Goal: Information Seeking & Learning: Check status

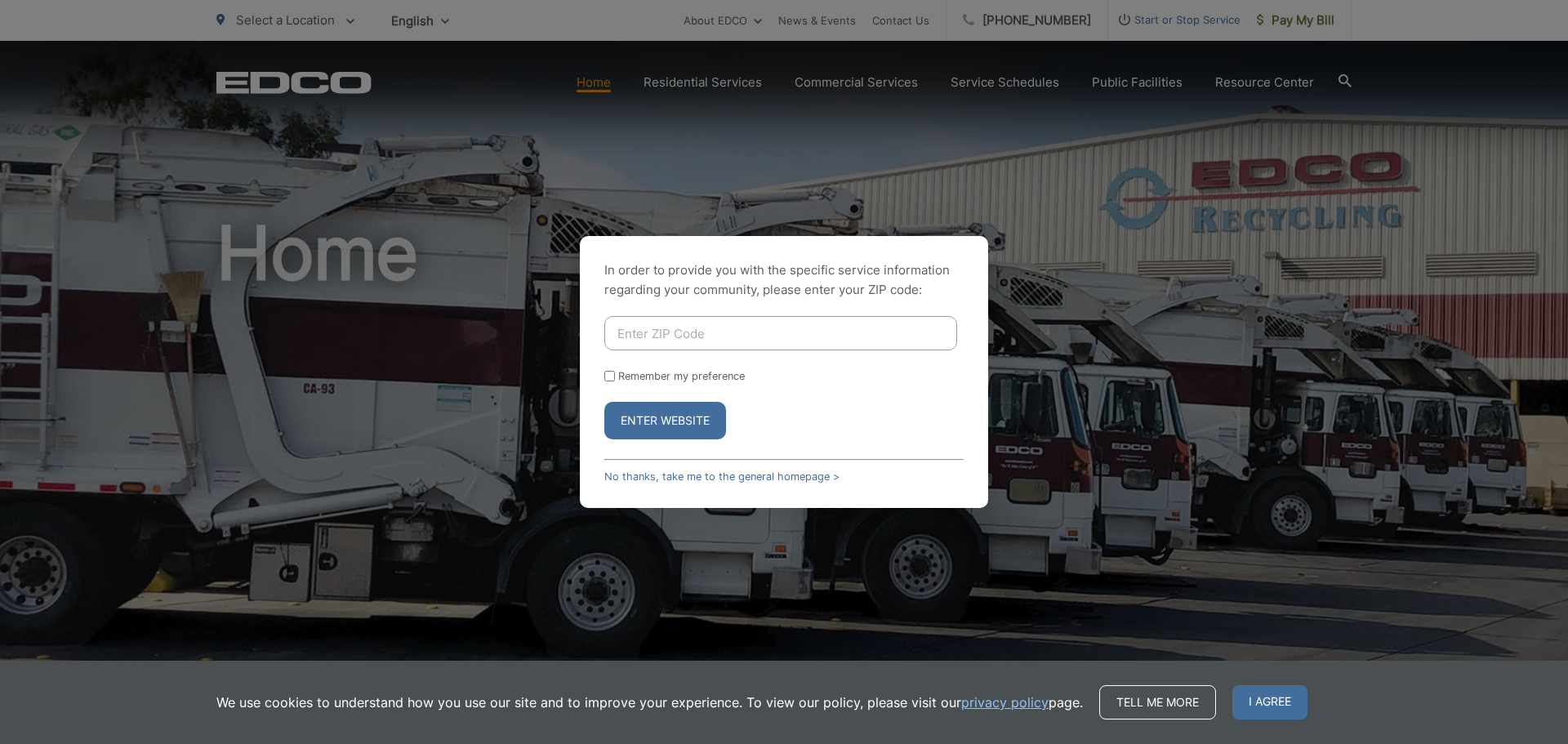
click at [818, 316] on input "Enter ZIP Code" at bounding box center [780, 333] width 353 height 34
type input "92110"
click at [703, 414] on button "Enter Website" at bounding box center [665, 420] width 122 height 38
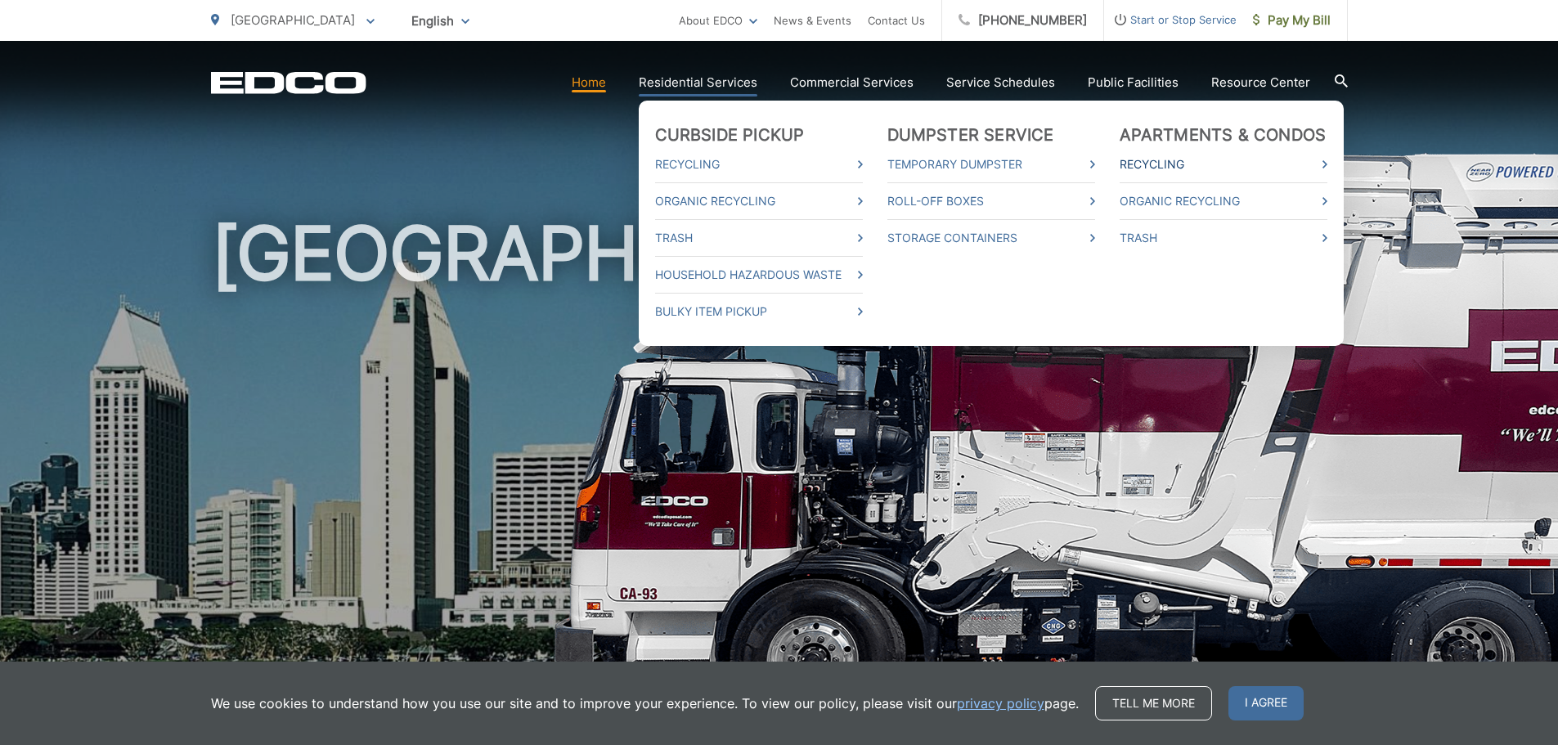
click at [1307, 162] on link "Recycling" at bounding box center [1223, 165] width 208 height 20
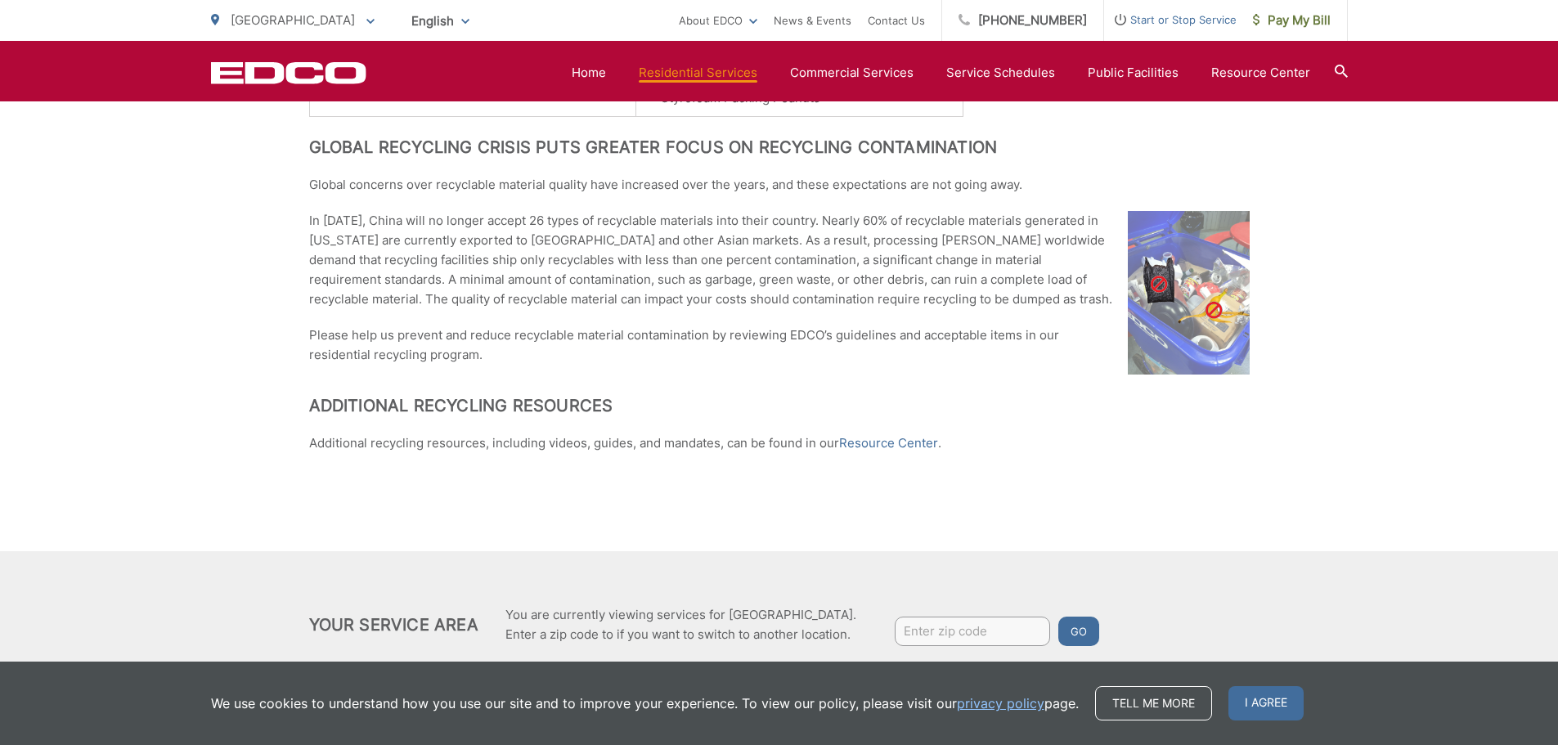
scroll to position [1361, 0]
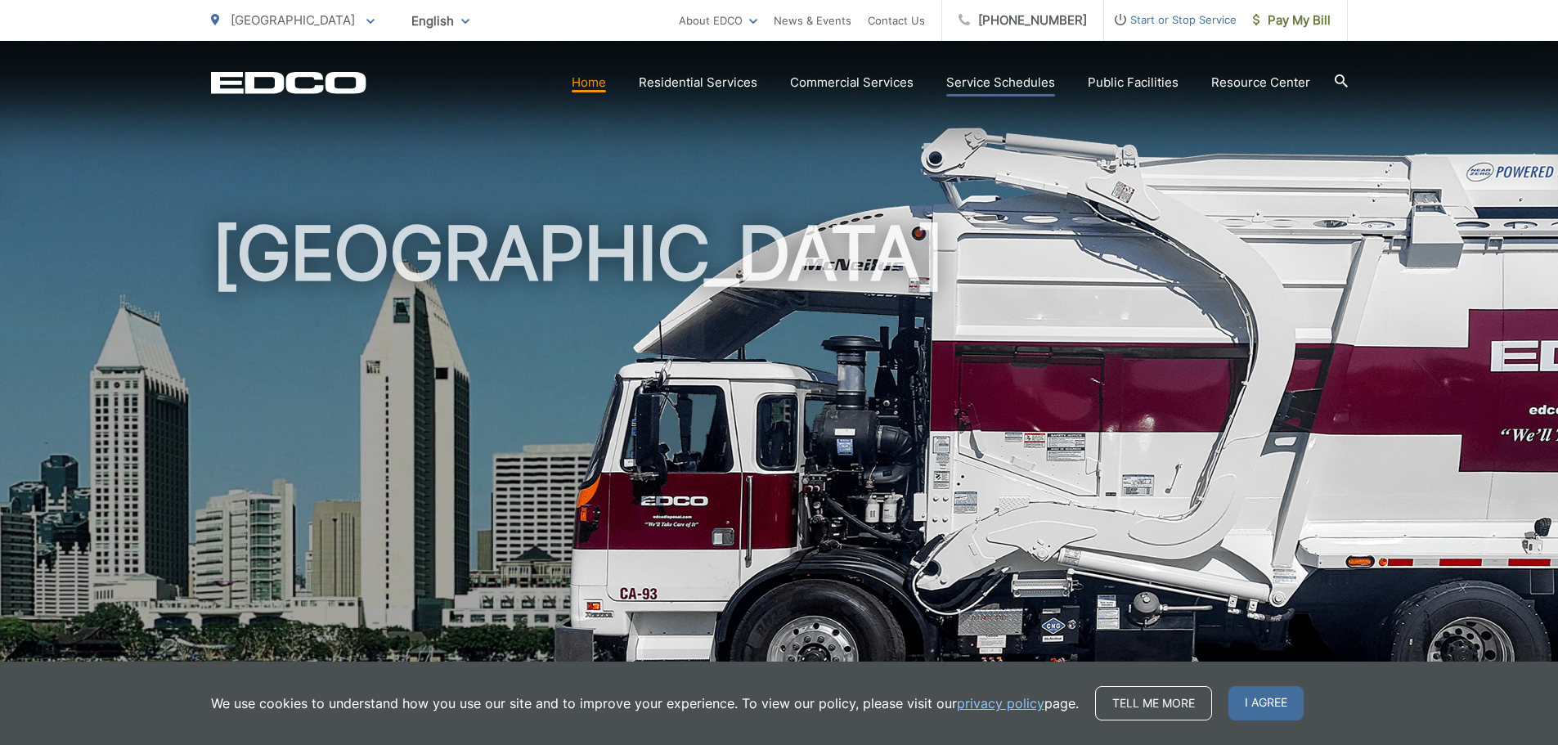
click at [1018, 81] on link "Service Schedules" at bounding box center [1000, 83] width 109 height 20
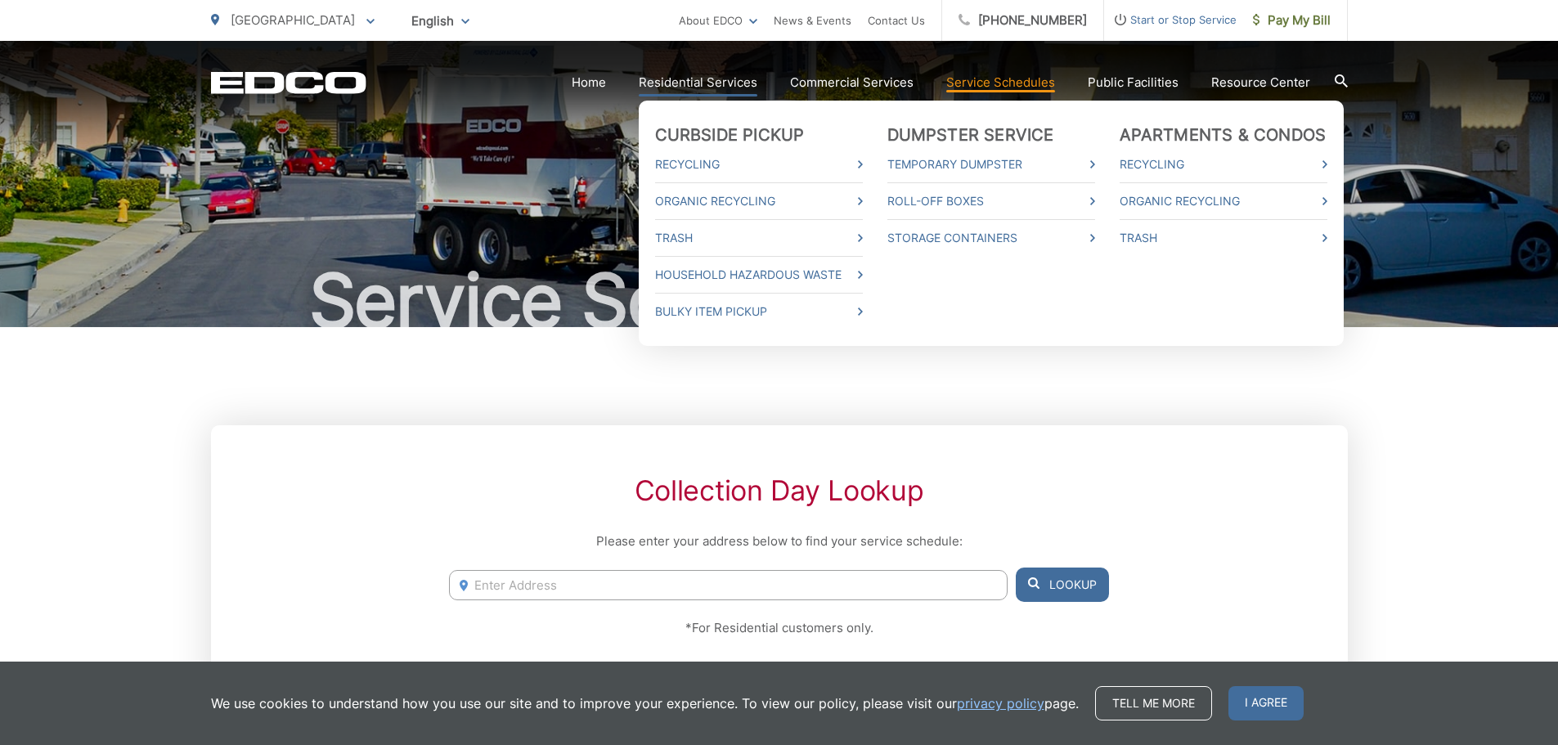
click at [706, 75] on link "Residential Services" at bounding box center [698, 83] width 119 height 20
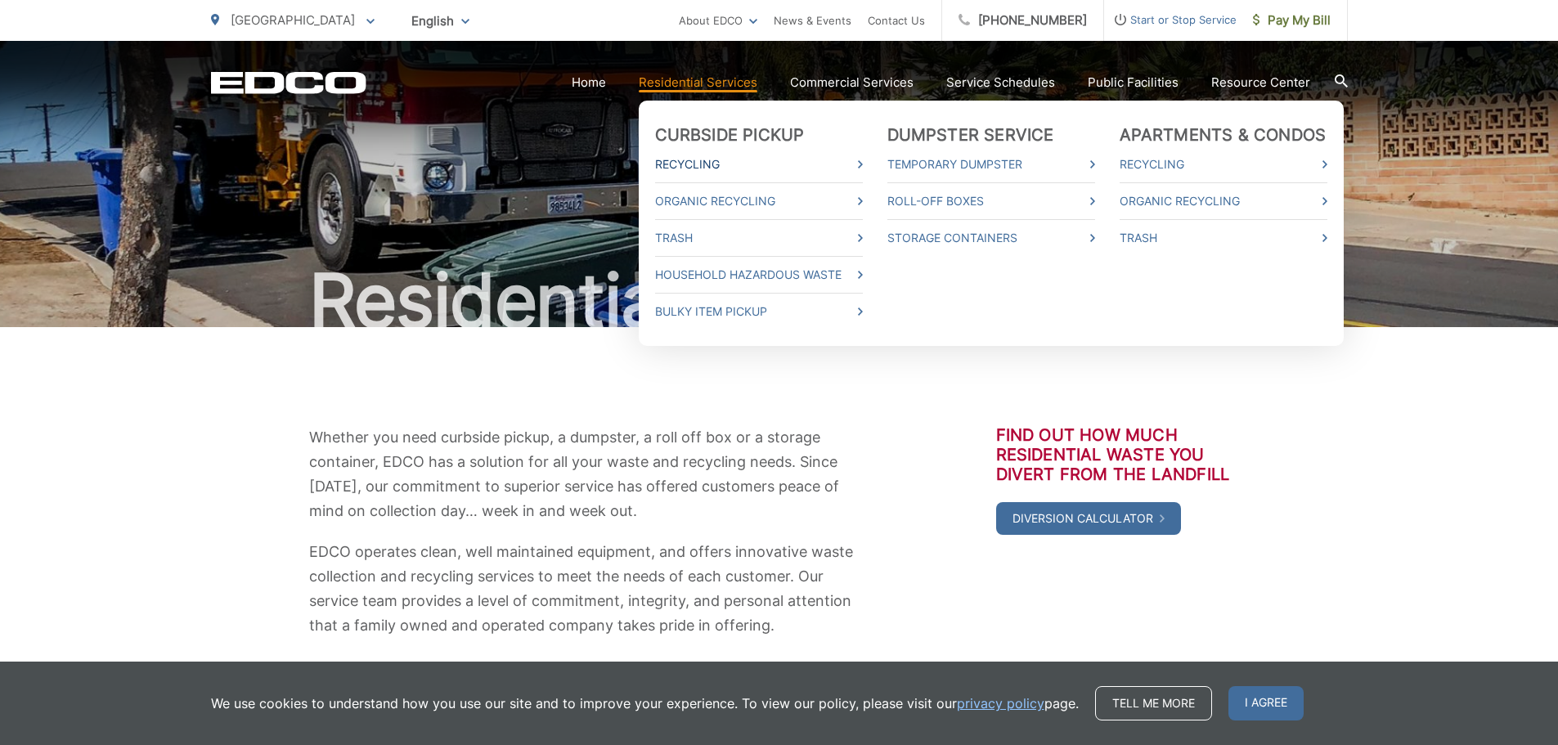
click at [716, 159] on link "Recycling" at bounding box center [759, 165] width 208 height 20
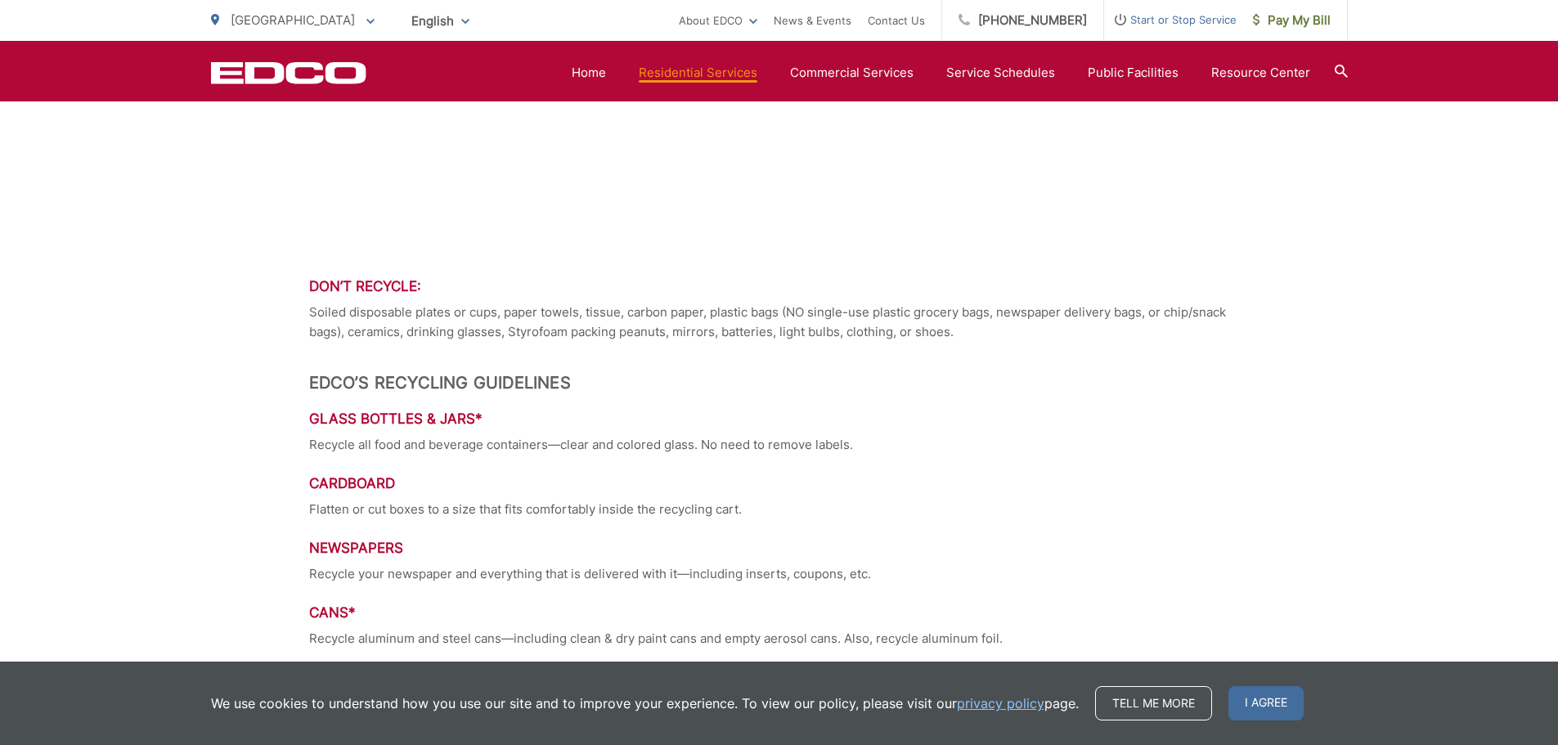
scroll to position [1226, 0]
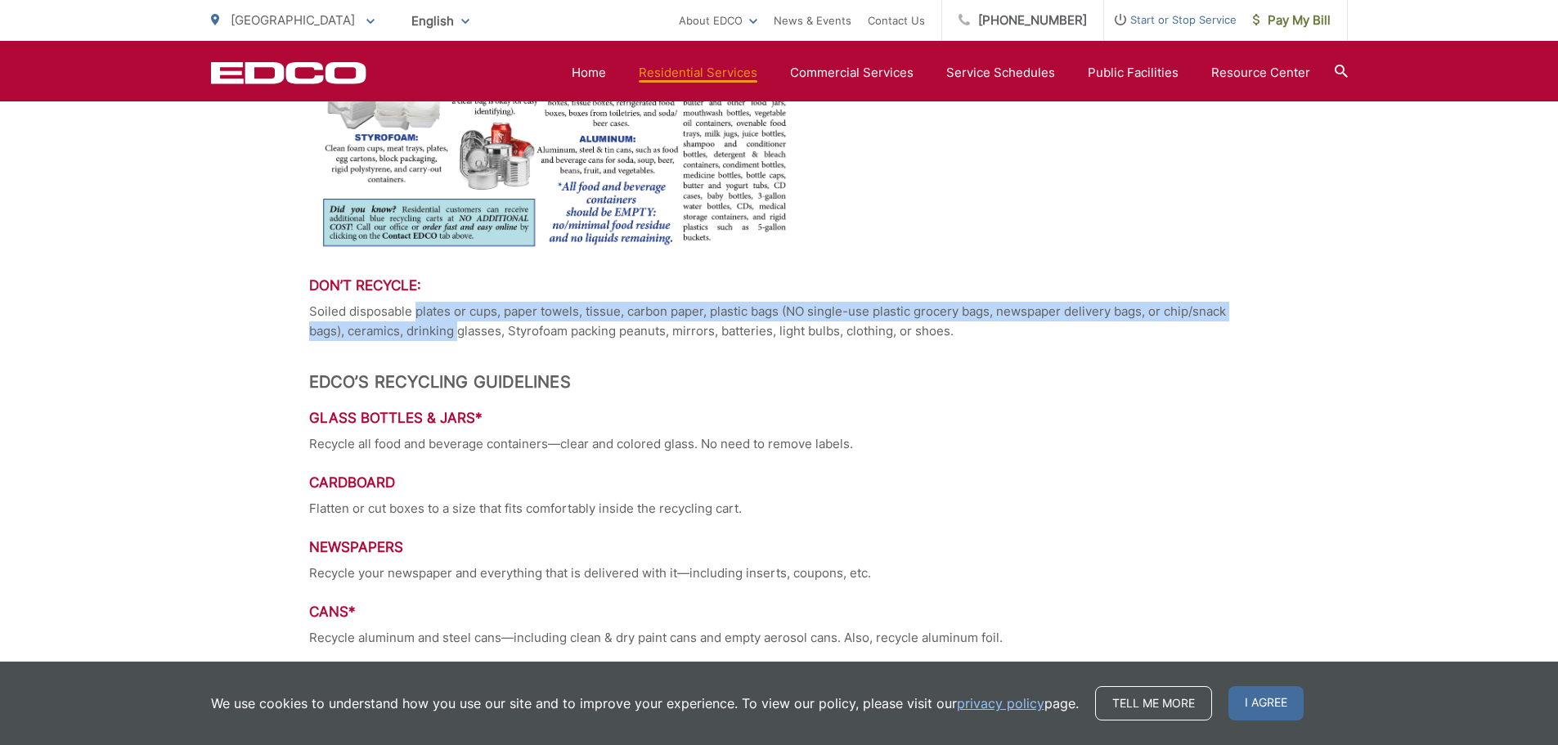
drag, startPoint x: 414, startPoint y: 319, endPoint x: 458, endPoint y: 332, distance: 46.1
click at [458, 332] on p "Soiled disposable plates or cups, paper towels, tissue, carbon paper, plastic b…" at bounding box center [779, 321] width 940 height 39
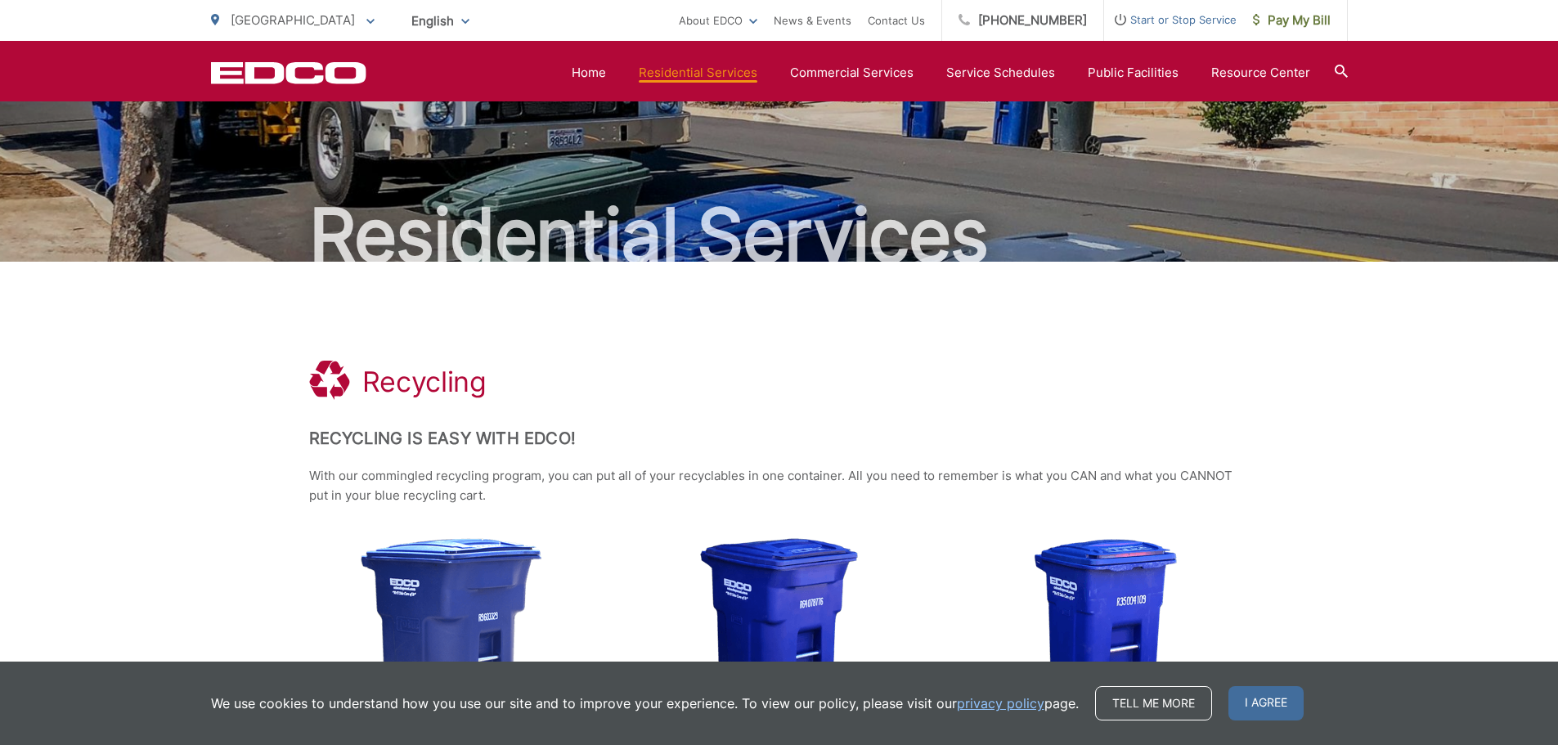
scroll to position [46, 0]
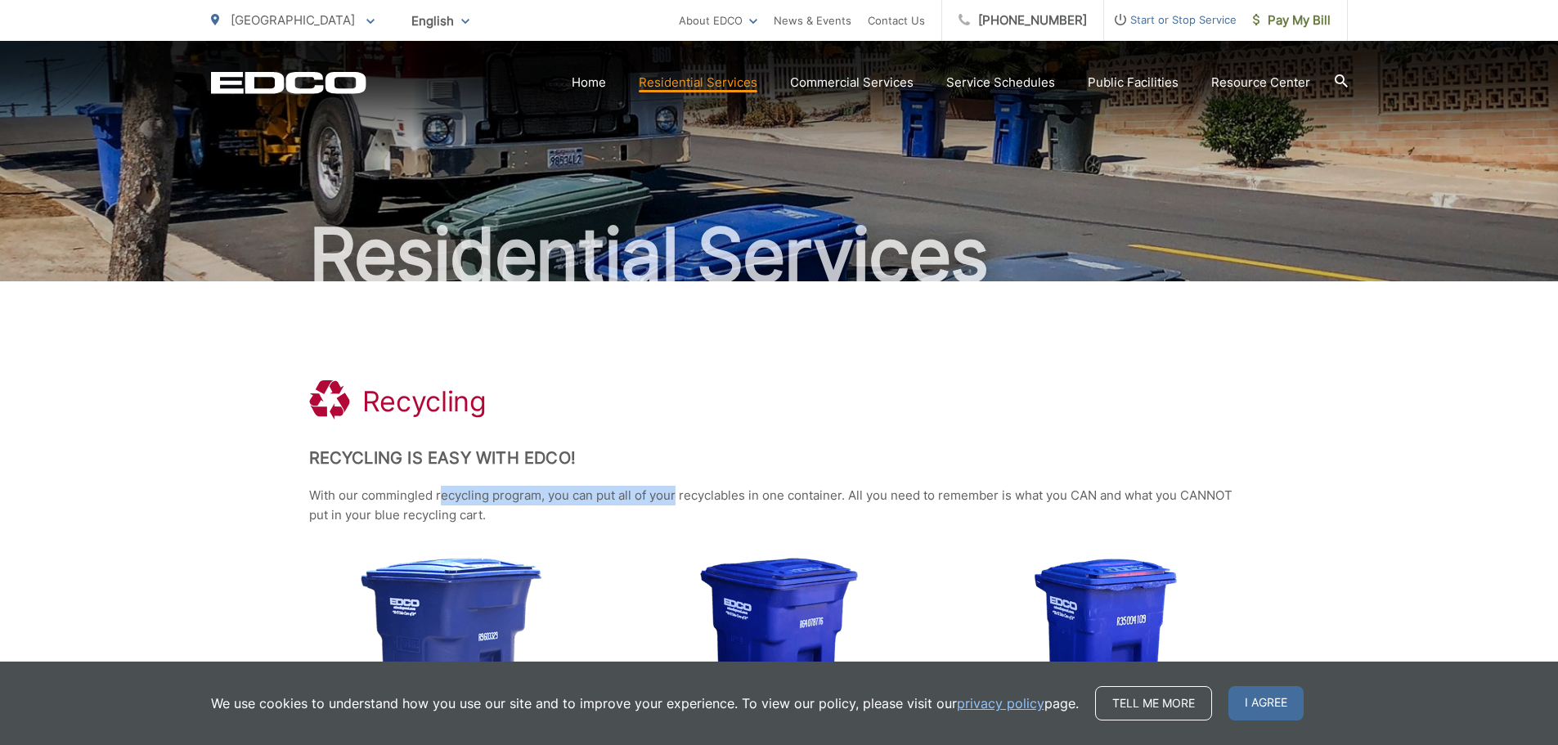
drag, startPoint x: 439, startPoint y: 494, endPoint x: 676, endPoint y: 483, distance: 237.4
click at [599, 78] on link "Home" at bounding box center [589, 83] width 34 height 20
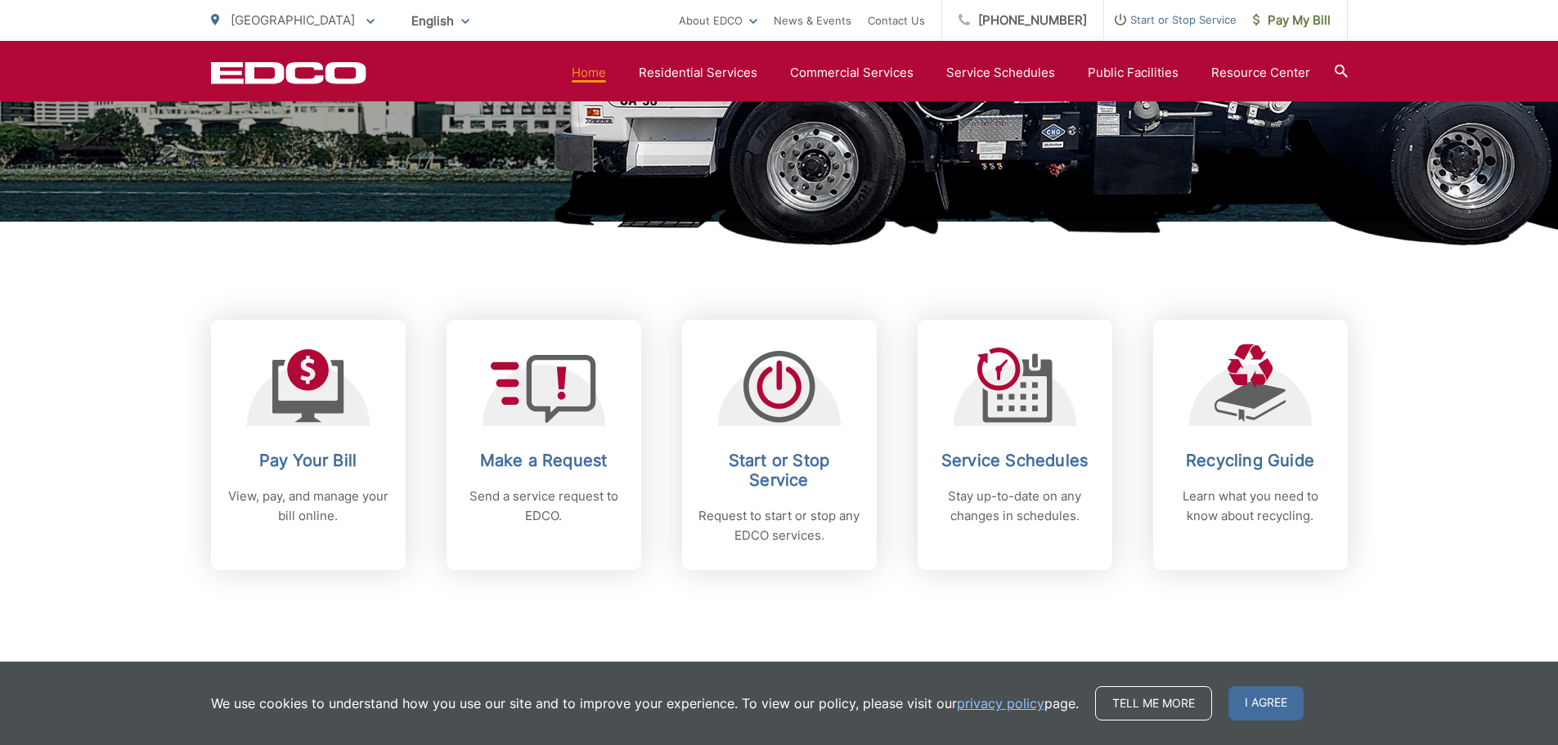
scroll to position [491, 0]
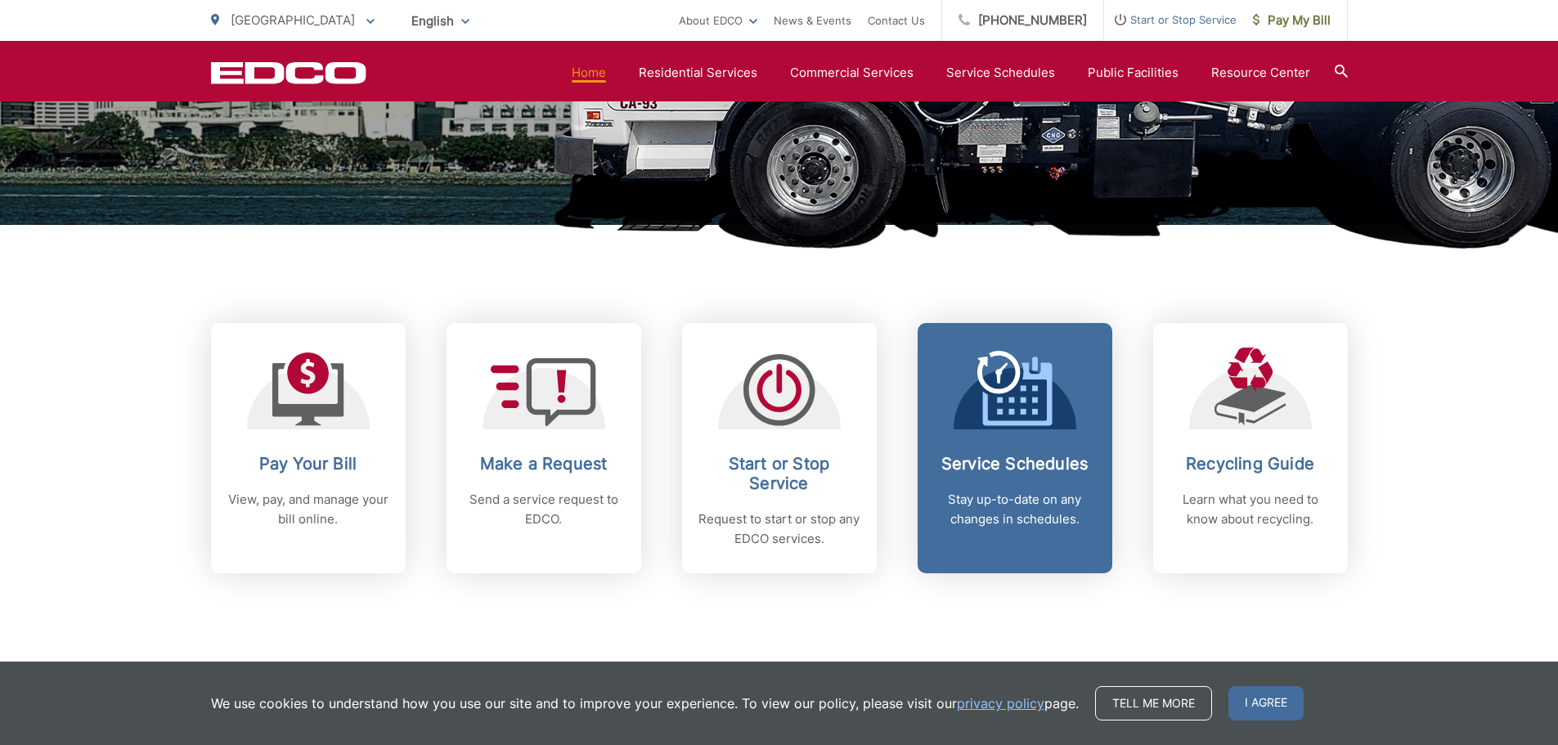
click at [1009, 398] on icon at bounding box center [1011, 400] width 6 height 6
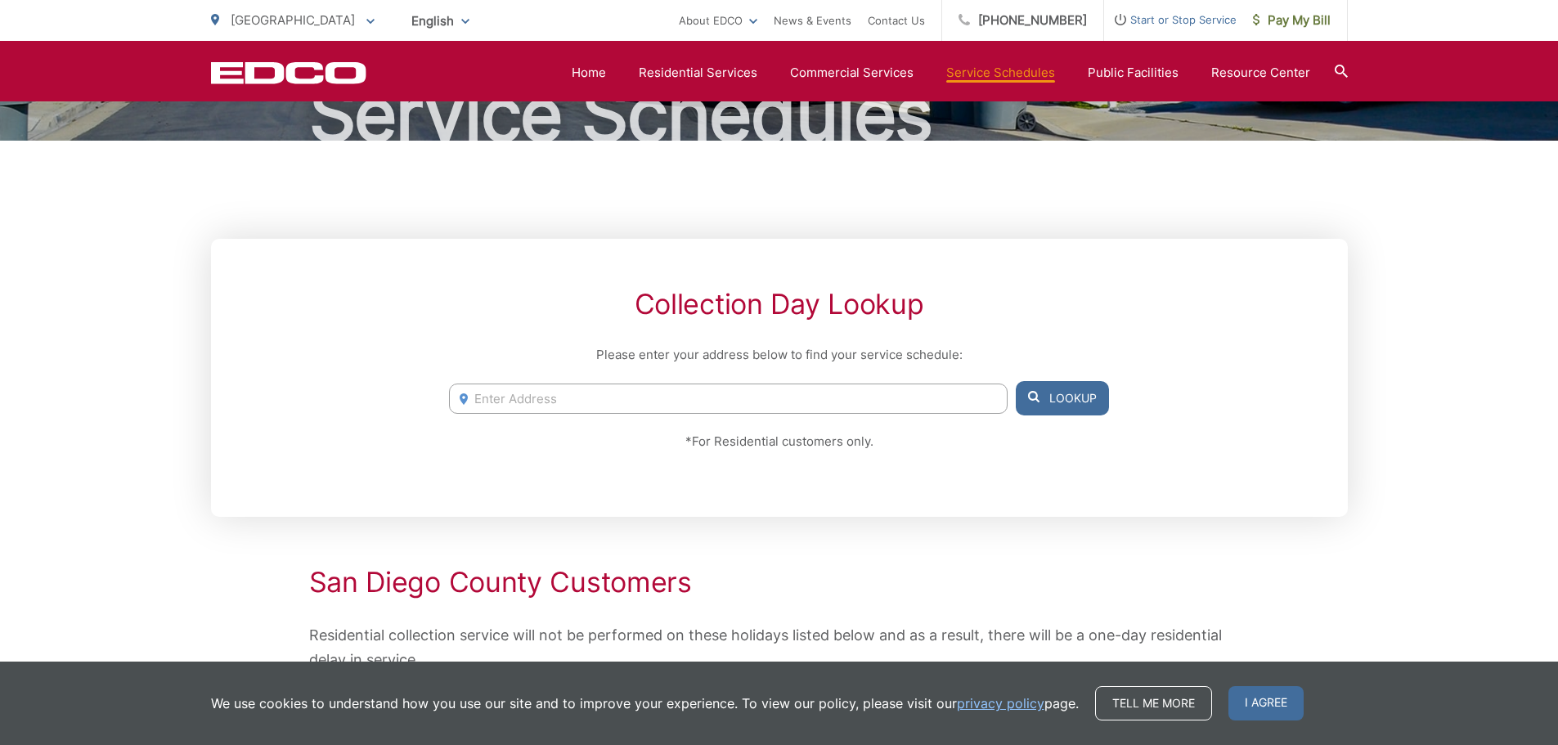
scroll to position [164, 0]
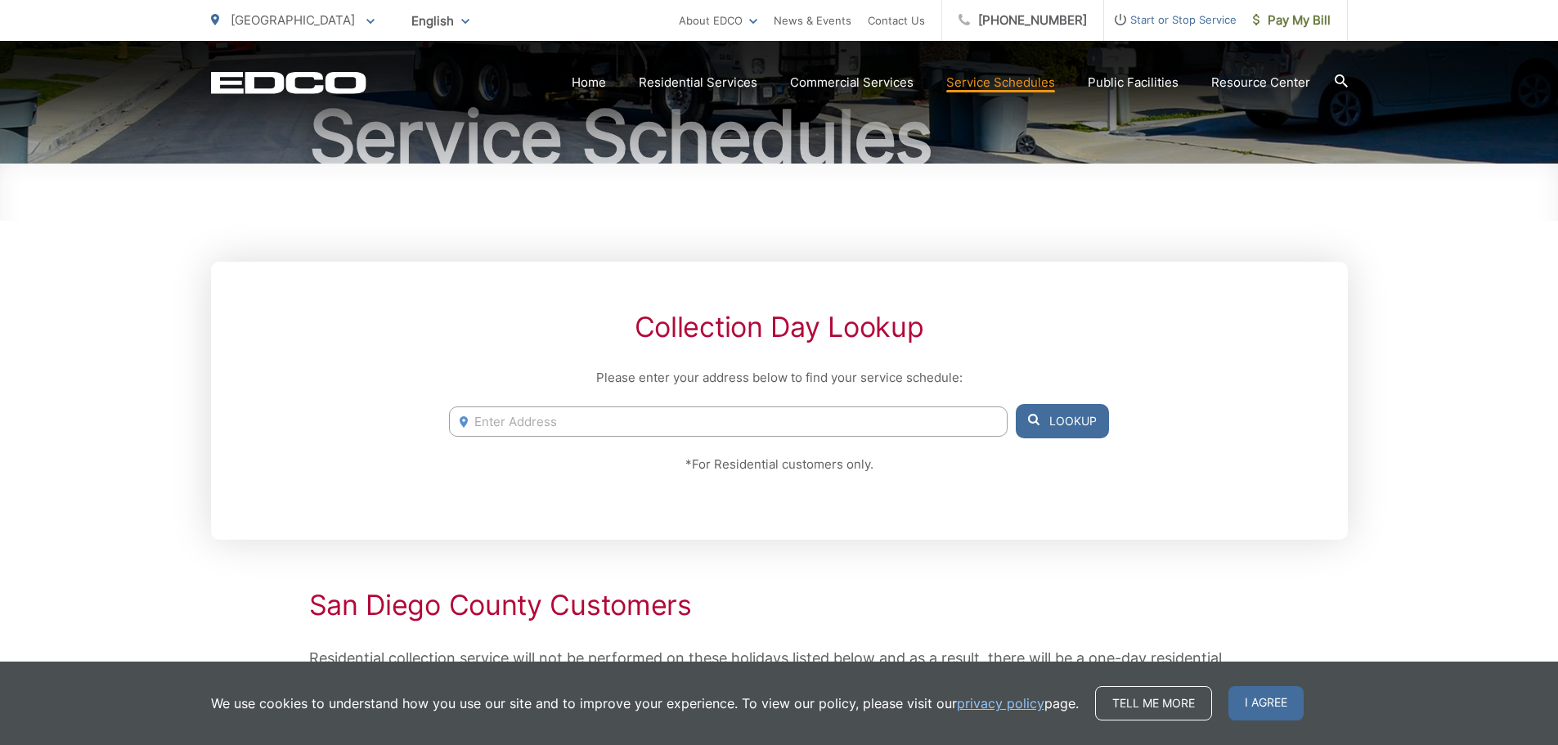
click at [567, 424] on input "Enter Address" at bounding box center [728, 421] width 558 height 30
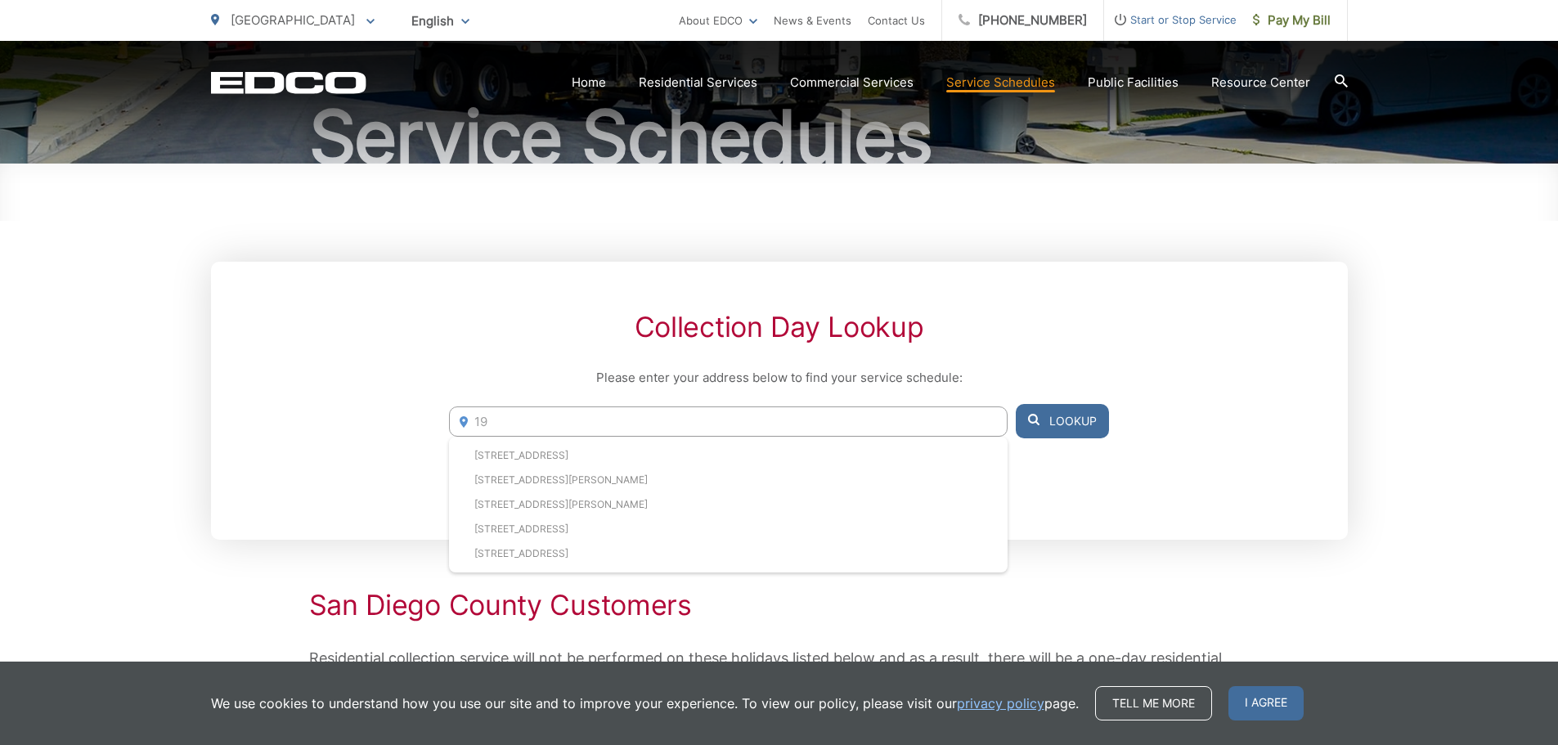
type input "1"
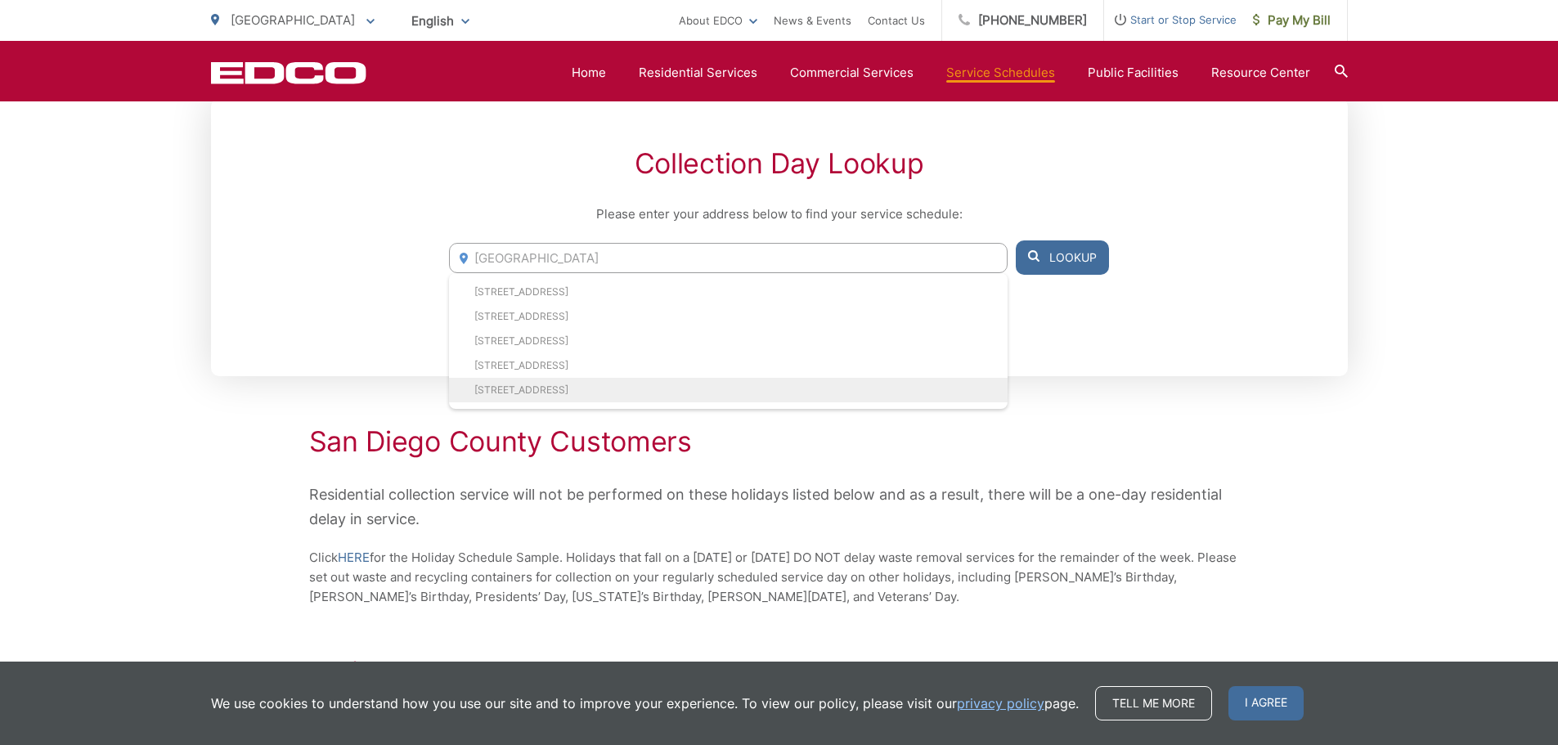
scroll to position [245, 0]
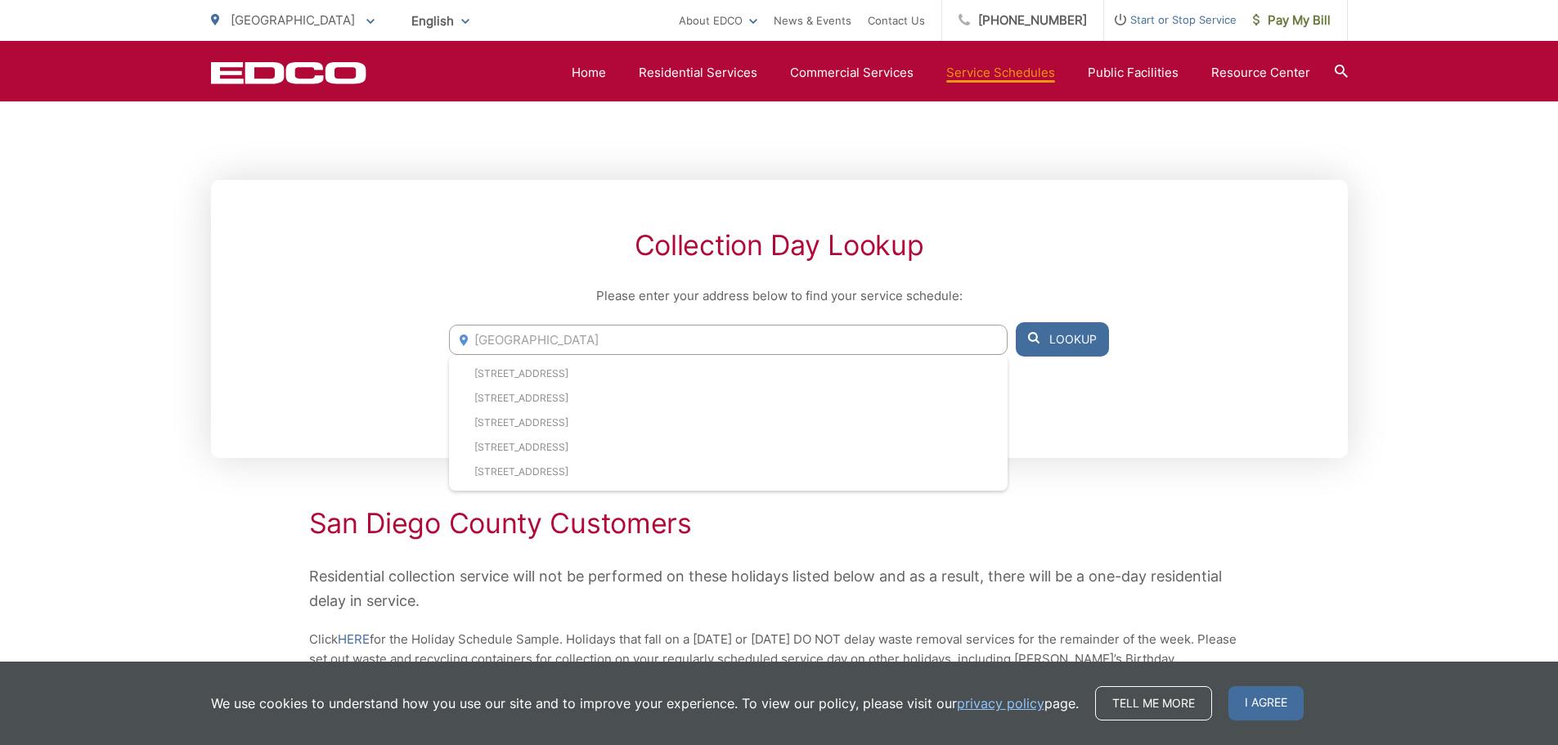
click at [491, 224] on div "Collection Day Lookup Please enter your address below to find your service sche…" at bounding box center [779, 319] width 1137 height 278
click at [576, 328] on input "san diego" at bounding box center [728, 340] width 558 height 30
drag, startPoint x: 557, startPoint y: 336, endPoint x: 429, endPoint y: 323, distance: 128.2
click at [429, 325] on div "Collection Day Lookup Please enter your address below to find your service sche…" at bounding box center [779, 319] width 1137 height 278
type input "1900 san di"
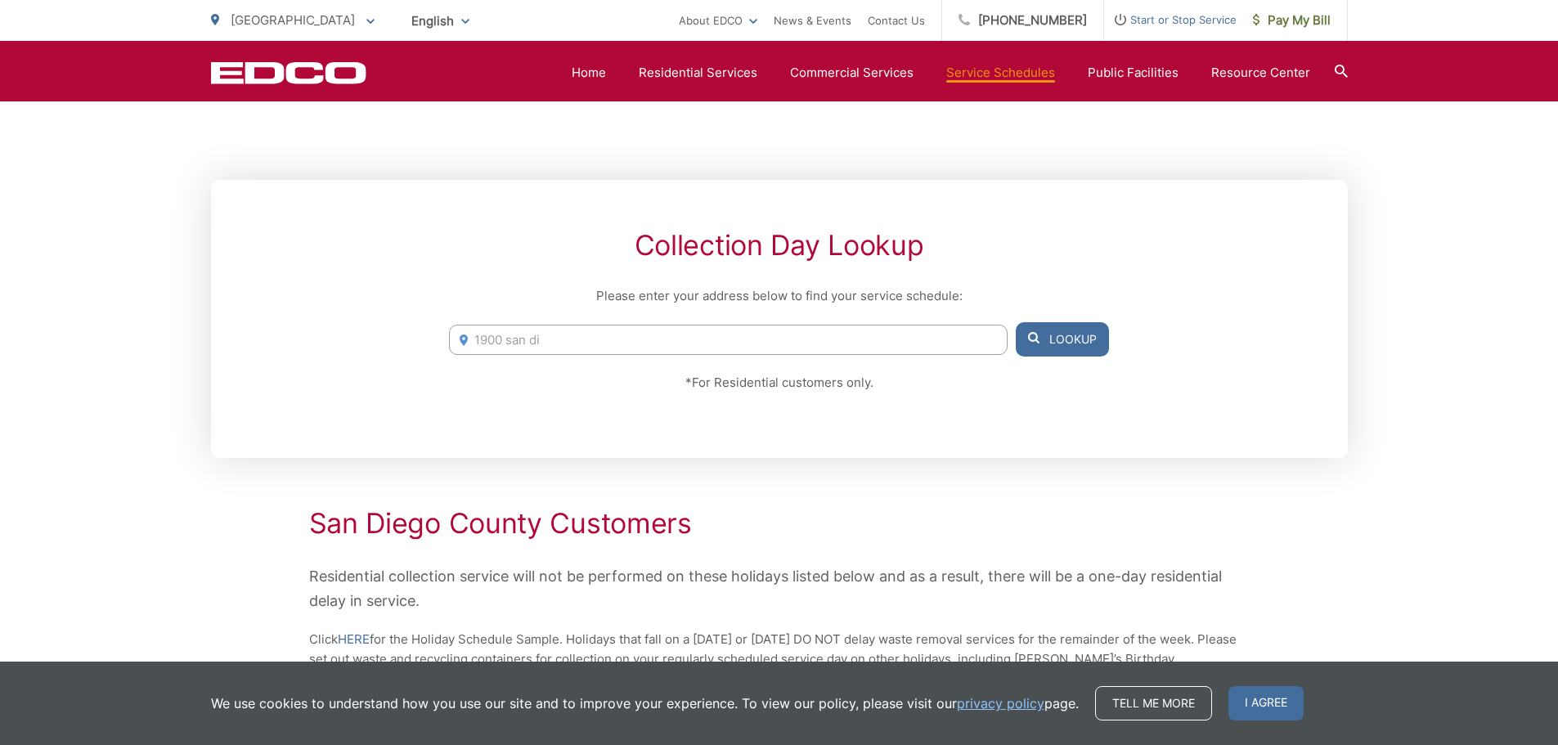
drag, startPoint x: 557, startPoint y: 341, endPoint x: 396, endPoint y: 316, distance: 162.9
click at [396, 316] on div "Collection Day Lookup Please enter your address below to find your service sche…" at bounding box center [779, 319] width 1137 height 278
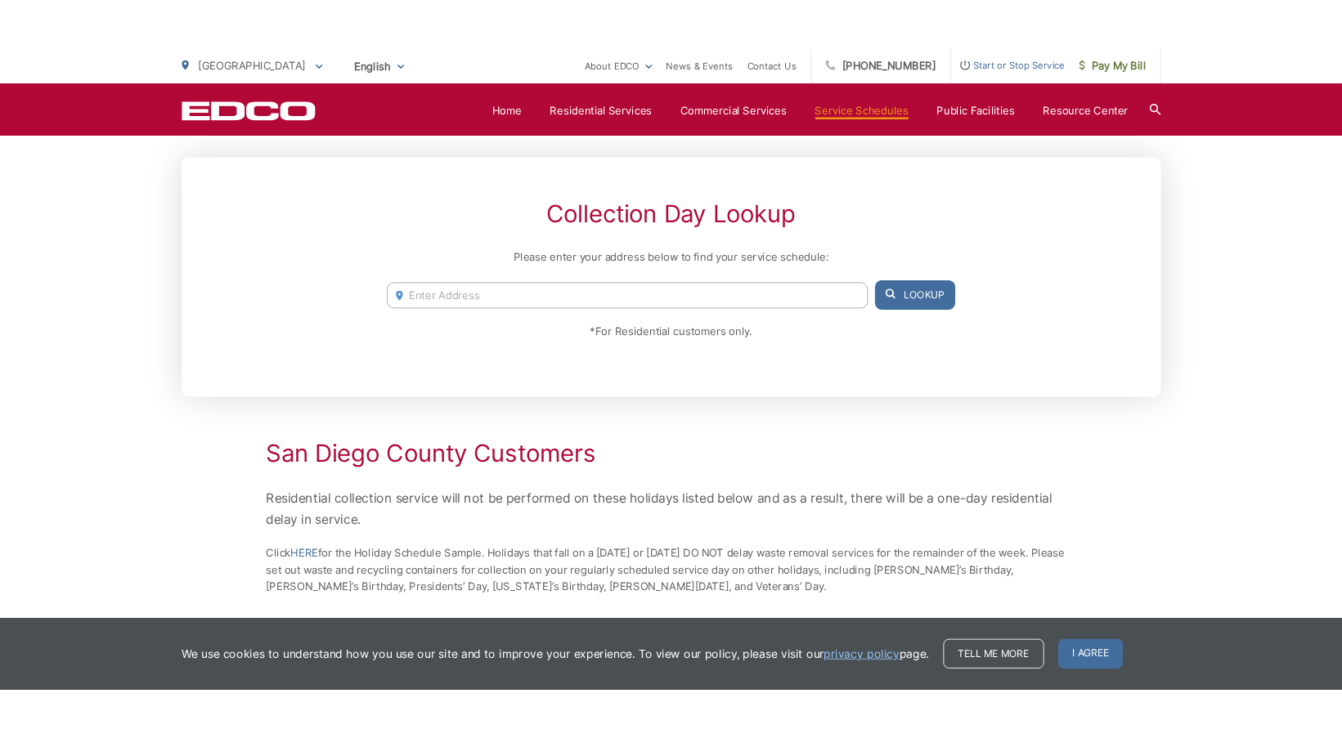
scroll to position [327, 0]
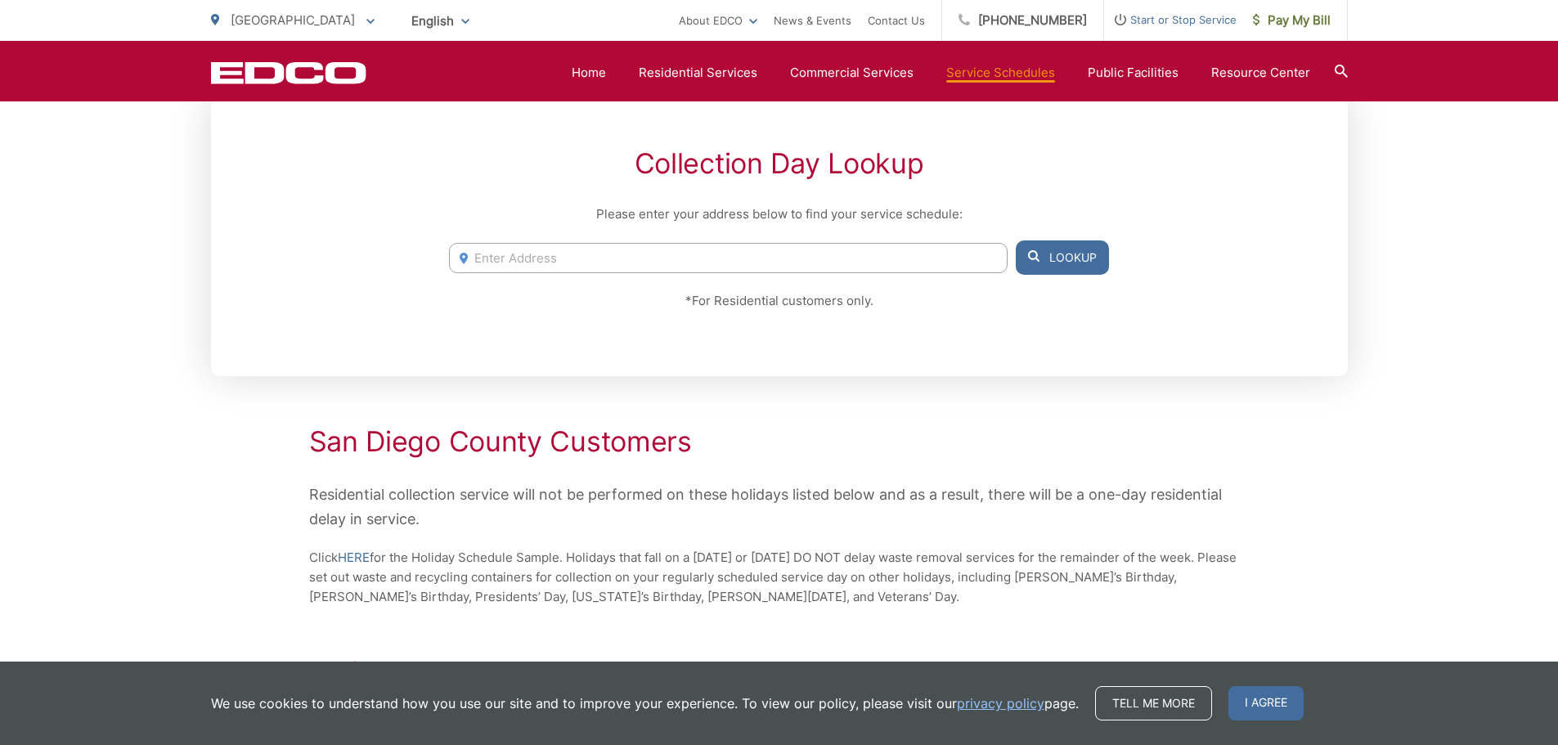
click at [774, 245] on input "Enter Address" at bounding box center [728, 258] width 558 height 30
click at [495, 262] on input "1900 san diego" at bounding box center [728, 258] width 558 height 30
type input "1900 san diego"
